Goal: Find specific page/section: Locate item on page

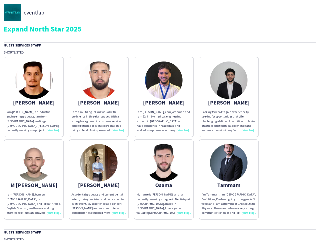
click at [160, 120] on div "I am [PERSON_NAME] ,i am jordanian and i am 22. Im biomedical engineering stude…" at bounding box center [164, 121] width 55 height 23
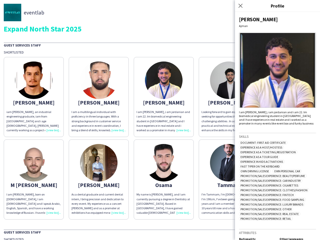
click at [34, 97] on img at bounding box center [34, 81] width 38 height 38
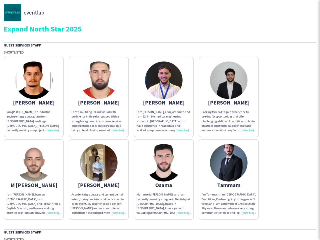
click at [99, 97] on img at bounding box center [99, 81] width 38 height 38
click at [164, 97] on img at bounding box center [164, 81] width 38 height 38
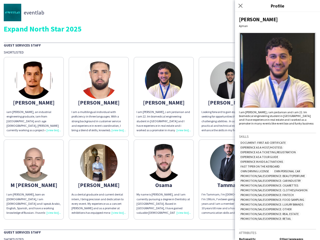
click at [229, 97] on img at bounding box center [229, 81] width 38 height 38
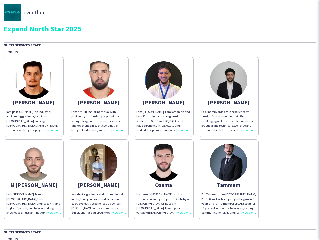
click at [34, 180] on img at bounding box center [34, 163] width 38 height 38
click at [99, 180] on img at bounding box center [99, 163] width 38 height 38
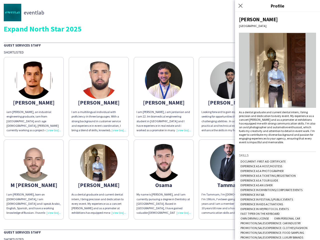
click at [164, 180] on img at bounding box center [164, 163] width 38 height 38
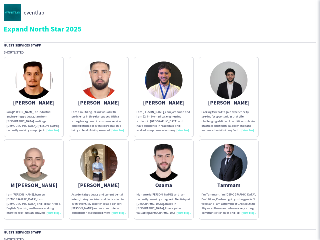
click at [229, 180] on img at bounding box center [229, 163] width 38 height 38
